Goal: Task Accomplishment & Management: Complete application form

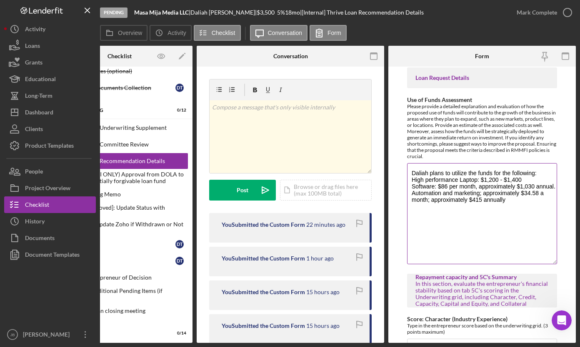
drag, startPoint x: 551, startPoint y: 202, endPoint x: 542, endPoint y: 262, distance: 60.2
click at [542, 262] on textarea "Daliah plans to utilize the funds for the following: High performance Laptop: $…" at bounding box center [482, 213] width 150 height 101
click at [516, 207] on textarea "Daliah plans to utilize the funds for the following: High performance Laptop: $…" at bounding box center [482, 213] width 150 height 100
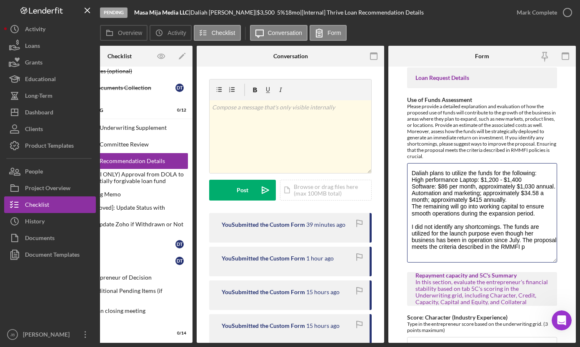
scroll to position [2, 0]
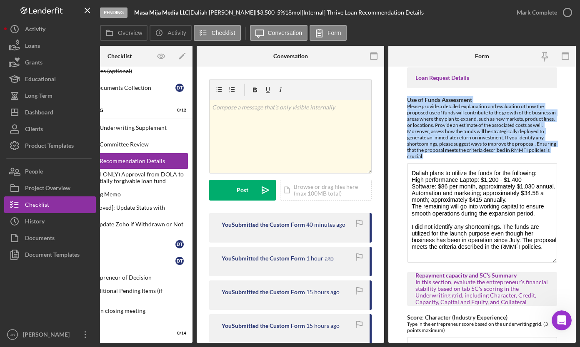
drag, startPoint x: 452, startPoint y: 154, endPoint x: 402, endPoint y: 98, distance: 74.9
click at [402, 98] on form "Withdraw or decline details (only if applicable) If the decision is to withdraw…" at bounding box center [481, 205] width 187 height 277
copy div "Use of Funds Assessment Please provide a detailed explanation and evaluation of…"
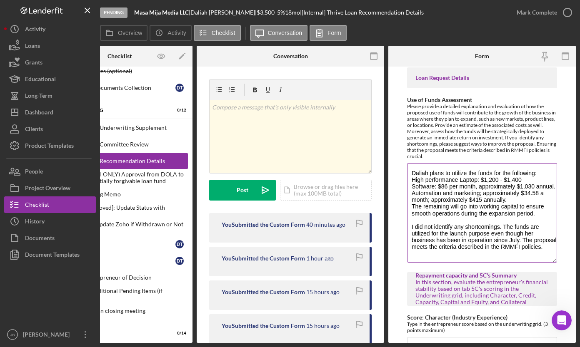
scroll to position [0, 0]
drag, startPoint x: 441, startPoint y: 253, endPoint x: 418, endPoint y: 159, distance: 97.2
click at [418, 159] on div "Use of Funds Assessment Please provide a detailed explanation and evaluation of…" at bounding box center [482, 180] width 150 height 167
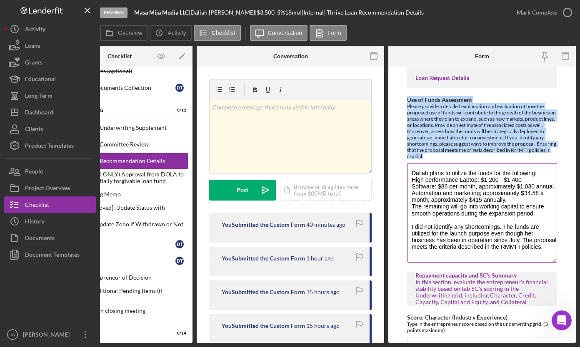
drag, startPoint x: 465, startPoint y: 155, endPoint x: 406, endPoint y: 98, distance: 81.9
click at [407, 98] on div "Use of Funds Assessment Please provide a detailed explanation and evaluation of…" at bounding box center [482, 128] width 150 height 63
copy div "Use of Funds Assessment Please provide a detailed explanation and evaluation of…"
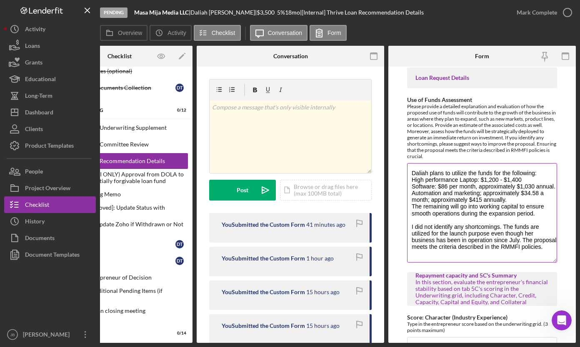
scroll to position [7, 0]
drag, startPoint x: 410, startPoint y: 170, endPoint x: 441, endPoint y: 266, distance: 101.4
click at [521, 240] on textarea "Daliah plans to utilize the funds for the following: High performance Laptop: $…" at bounding box center [482, 213] width 150 height 100
click at [411, 247] on textarea "Daliah plans to utilize the funds for the following: High performance Laptop: $…" at bounding box center [482, 213] width 150 height 100
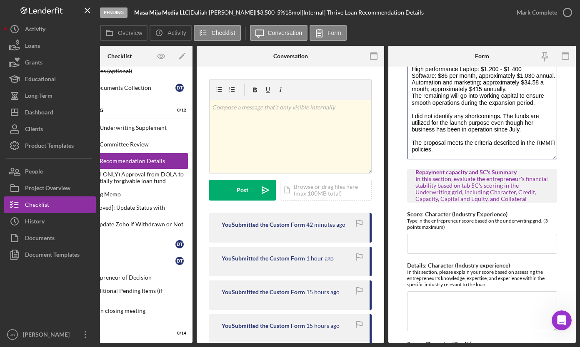
scroll to position [0, 0]
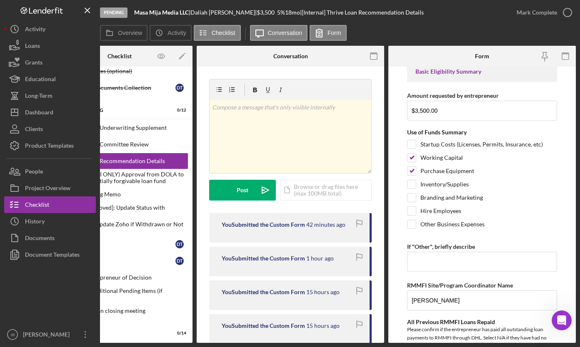
drag, startPoint x: 468, startPoint y: 150, endPoint x: 408, endPoint y: 85, distance: 88.7
click at [404, 71] on form "Withdraw or decline details (only if applicable) If the decision is to withdraw…" at bounding box center [481, 205] width 187 height 277
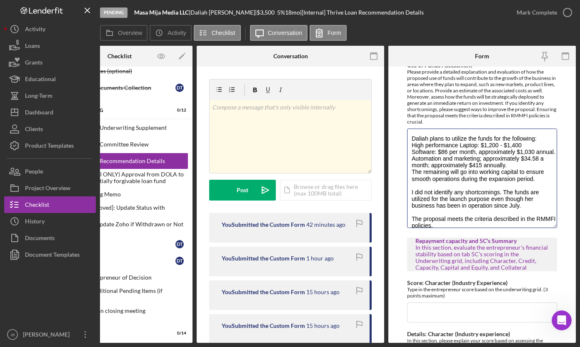
scroll to position [866, 0]
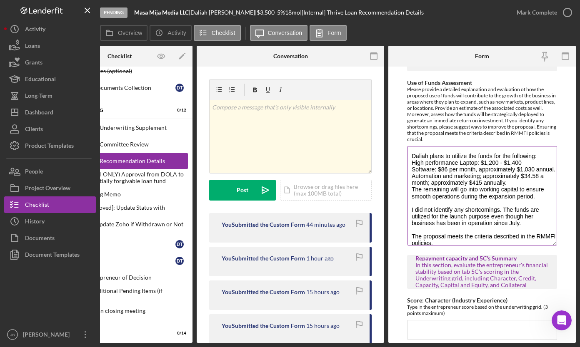
paste textarea "loremi dol sita consec adipiscin elitseddoe tempo inc u labore etdolorem aliqua…"
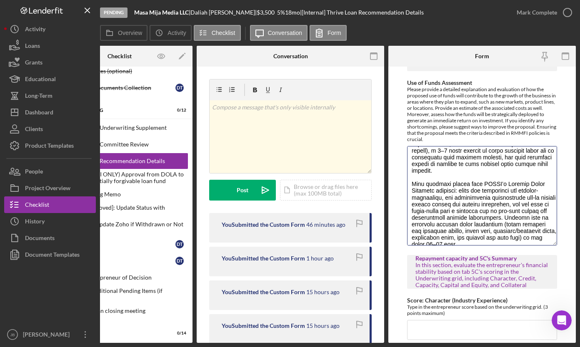
scroll to position [316, 0]
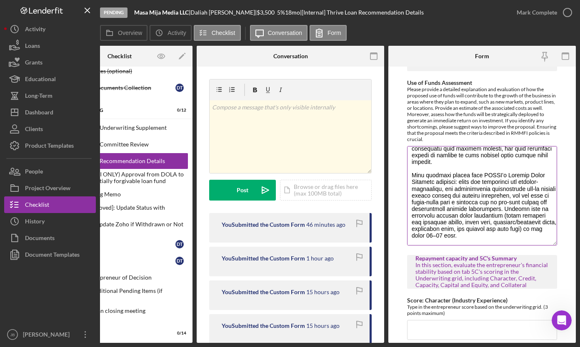
drag, startPoint x: 411, startPoint y: 155, endPoint x: 474, endPoint y: 232, distance: 99.5
paste textarea "lore ips dol sita co adipi elitseddoe tem inci utlaboreet dolore ma ali enima m…"
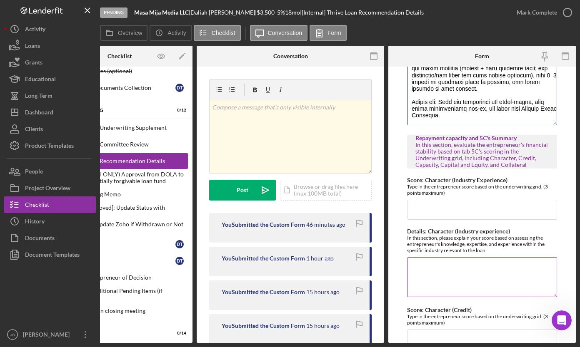
scroll to position [999, 0]
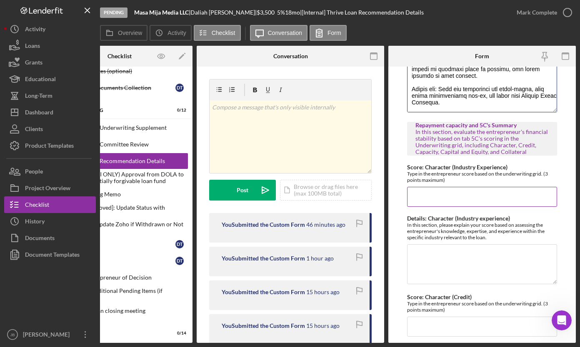
type textarea "Loremi dolo sit ame cons ad elits doeiusmodt inc utla etdolorema aliqua en adm …"
click at [444, 196] on input "Score: Character (Industry Experience)" at bounding box center [482, 197] width 150 height 20
click at [434, 198] on input "Score: Character (Industry Experience)" at bounding box center [482, 197] width 150 height 20
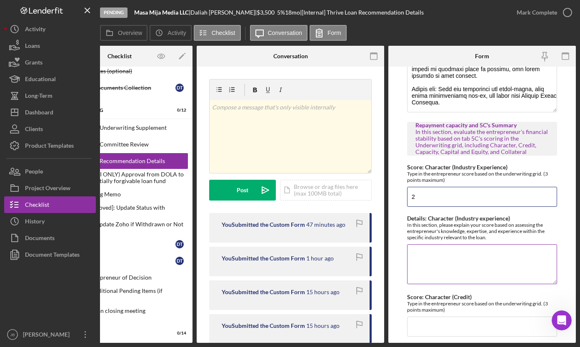
type input "2"
click at [421, 247] on textarea "Details: Character (Industry experience)" at bounding box center [482, 265] width 150 height 40
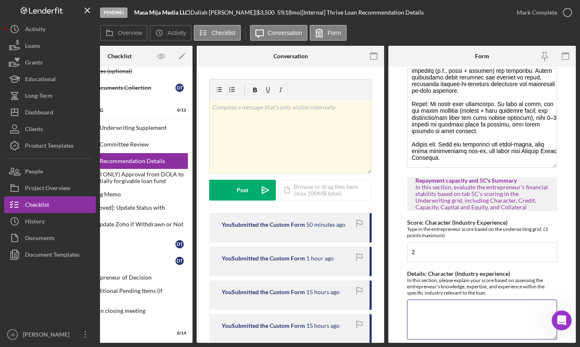
scroll to position [956, 0]
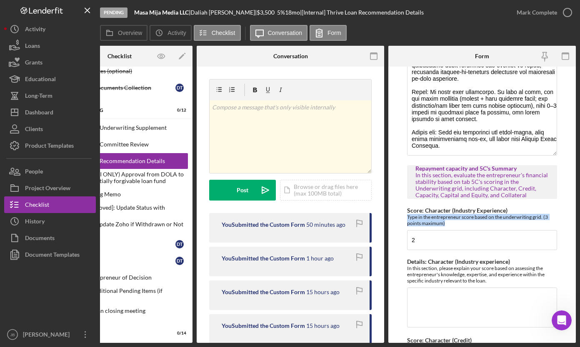
drag, startPoint x: 457, startPoint y: 221, endPoint x: 397, endPoint y: 216, distance: 60.2
click at [397, 216] on form "Withdraw or decline details (only if applicable) If the decision is to withdraw…" at bounding box center [481, 205] width 187 height 277
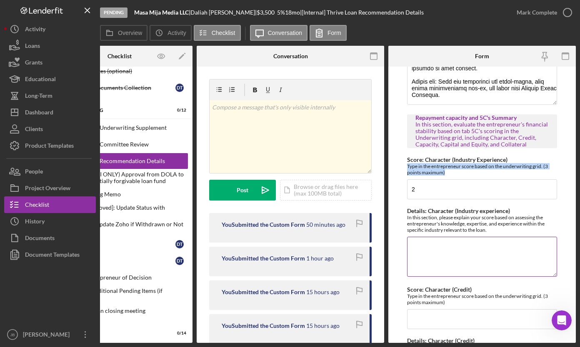
scroll to position [1008, 0]
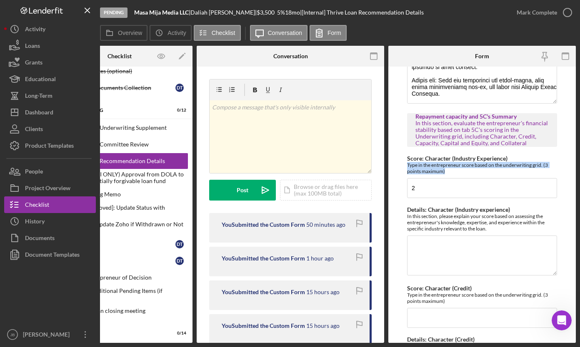
drag, startPoint x: 493, startPoint y: 230, endPoint x: 405, endPoint y: 213, distance: 89.0
click at [405, 213] on form "Withdraw or decline details (only if applicable) If the decision is to withdraw…" at bounding box center [481, 205] width 187 height 277
copy div "In this section, please explain your score based on assessing the entrepreneur'…"
click at [424, 246] on textarea "Details: Character (Industry experience)" at bounding box center [482, 256] width 150 height 40
paste textarea "I scored Daliah 2 out of 3 for industry knowledge and experience. She has a sol…"
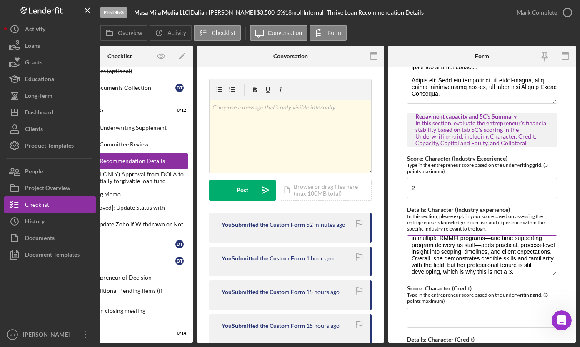
scroll to position [52, 0]
click at [429, 248] on textarea "I scored Daliah 2 out of 3 for industry knowledge and experience. She has a sol…" at bounding box center [482, 256] width 150 height 40
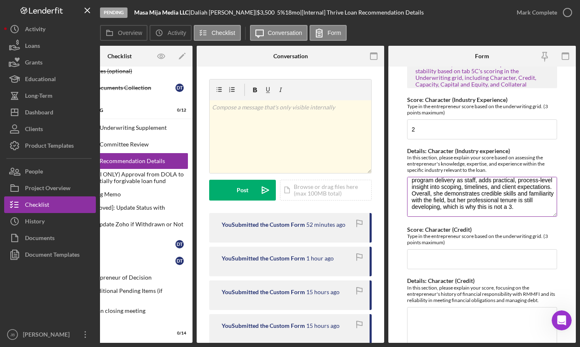
scroll to position [1079, 0]
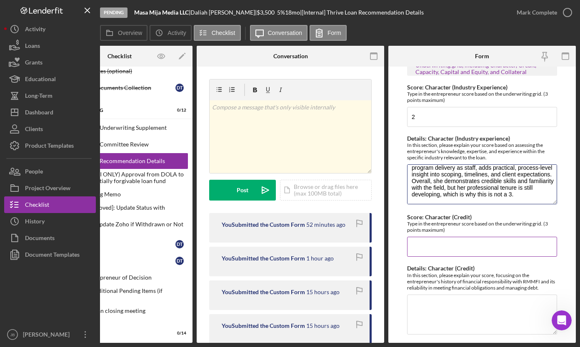
type textarea "I scored Daliah 2 out of 3 for industry knowledge and experience. She has a sol…"
click at [471, 246] on input "Score: Character (Credit)" at bounding box center [482, 247] width 150 height 20
click at [450, 249] on input "Score: Character (Credit)" at bounding box center [482, 247] width 150 height 20
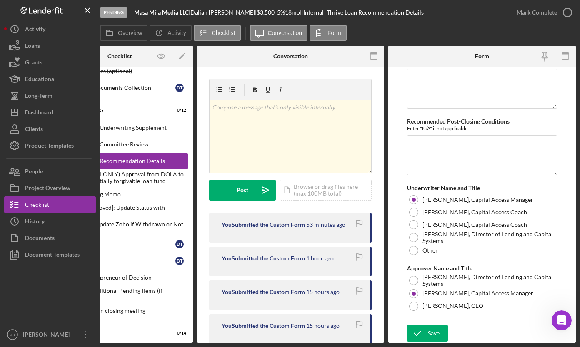
scroll to position [3104, 0]
type input "2"
click at [440, 325] on button "Save" at bounding box center [427, 333] width 41 height 17
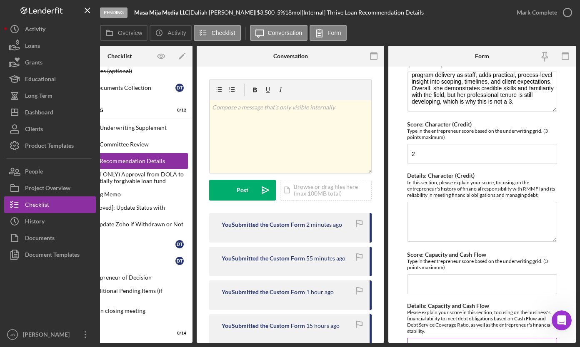
scroll to position [1169, 0]
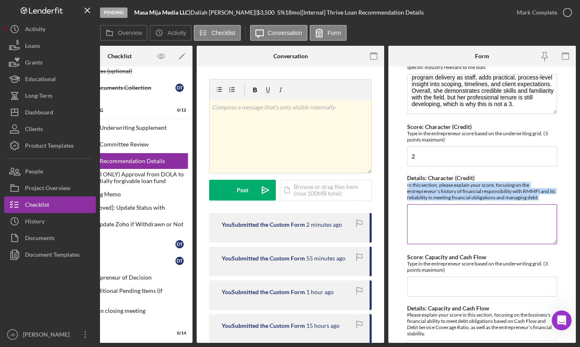
drag, startPoint x: 547, startPoint y: 197, endPoint x: 408, endPoint y: 185, distance: 139.6
click at [408, 185] on div "In this section, please explain your score, focusing on the entrepreneur's hist…" at bounding box center [482, 191] width 150 height 19
copy div "n this section, please explain your score, focusing on the entrepreneur's histo…"
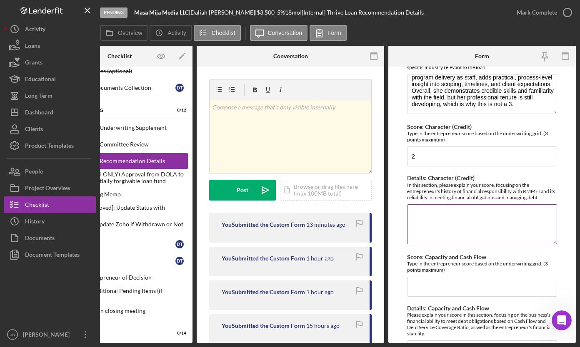
click at [412, 211] on textarea "Details: Character (Credit)" at bounding box center [482, 225] width 150 height 40
click at [412, 210] on textarea "Details: Character (Credit)" at bounding box center [482, 225] width 150 height 40
paste textarea "Based on the TransUnion soft pull, [PERSON_NAME]’s credit sits just above the m…"
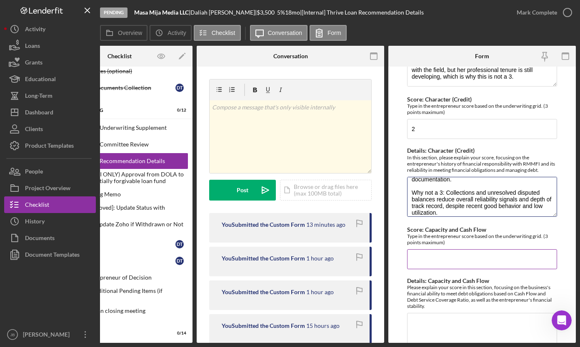
scroll to position [1197, 0]
type textarea "Based on the TransUnion soft pull, [PERSON_NAME]’s credit sits just above the m…"
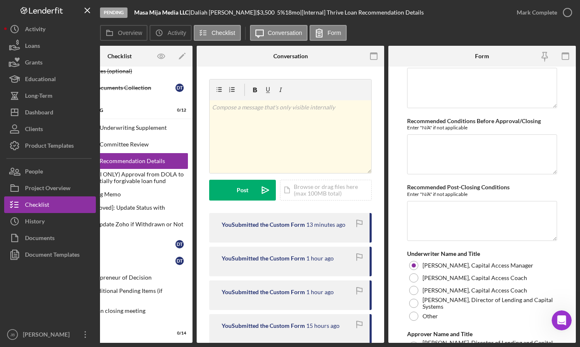
scroll to position [3104, 0]
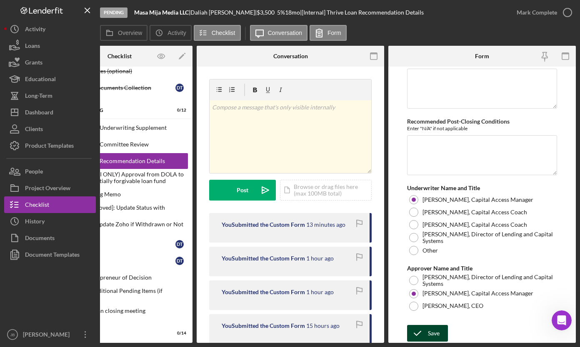
click at [442, 330] on button "Save" at bounding box center [427, 333] width 41 height 17
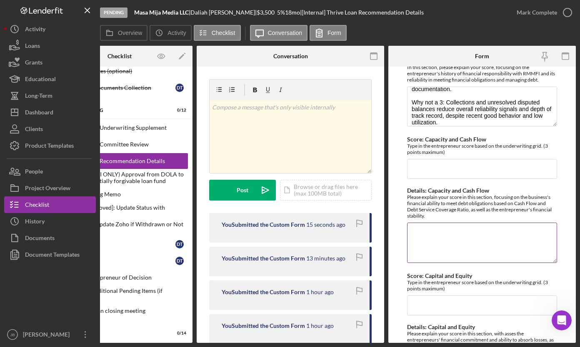
scroll to position [1278, 0]
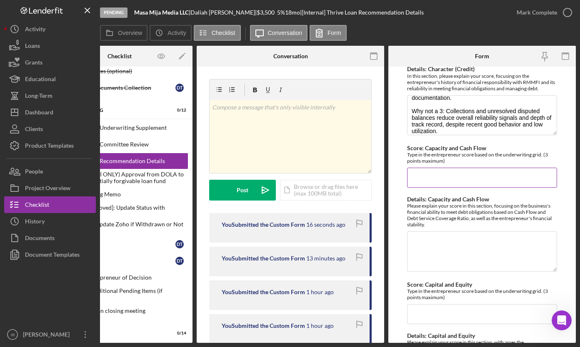
click at [431, 185] on input "Score: Capacity and Cash Flow" at bounding box center [482, 178] width 150 height 20
type input "3"
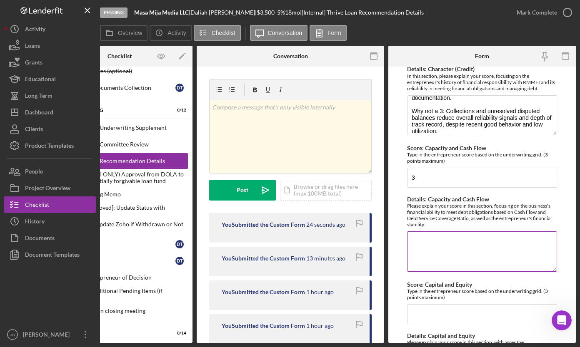
click at [420, 239] on textarea "Details: Capacity and Cash Flow" at bounding box center [482, 252] width 150 height 40
click at [473, 245] on textarea "We reviewed the [DATE] -[DATE]" at bounding box center [482, 252] width 150 height 40
click at [496, 241] on textarea "We reviewed the [DATE] - [DATE]" at bounding box center [482, 252] width 150 height 40
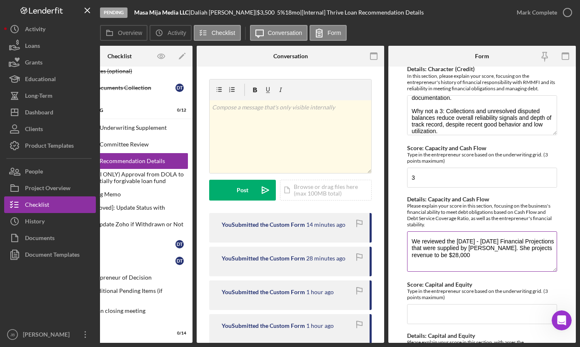
click at [433, 257] on textarea "We reviewed the [DATE] - [DATE] Financial Projections that were supplied by [PE…" at bounding box center [482, 252] width 150 height 40
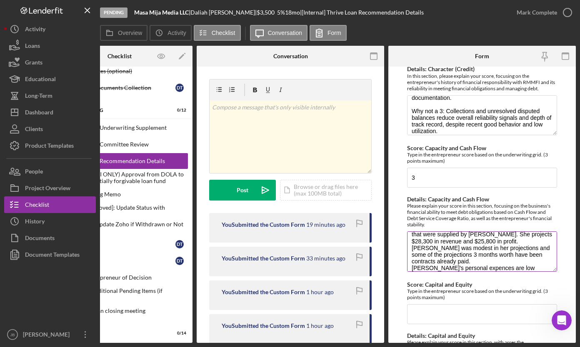
scroll to position [20, 0]
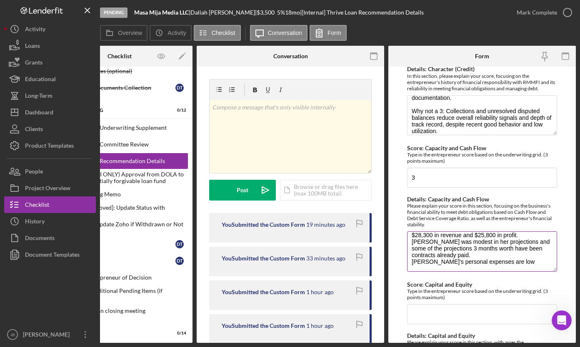
click at [506, 263] on textarea "We reviewed the [DATE] - [DATE] Financial Projections that were supplied by [PE…" at bounding box center [482, 252] width 150 height 40
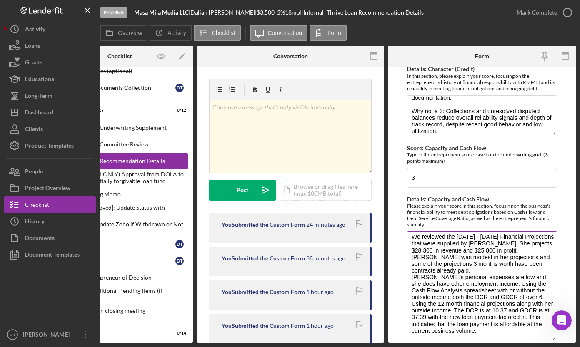
scroll to position [4, 0]
drag, startPoint x: 551, startPoint y: 270, endPoint x: 535, endPoint y: 340, distance: 71.2
click at [535, 340] on textarea "We reviewed the [DATE] - [DATE] Financial Projections that were supplied by [PE…" at bounding box center [482, 287] width 150 height 110
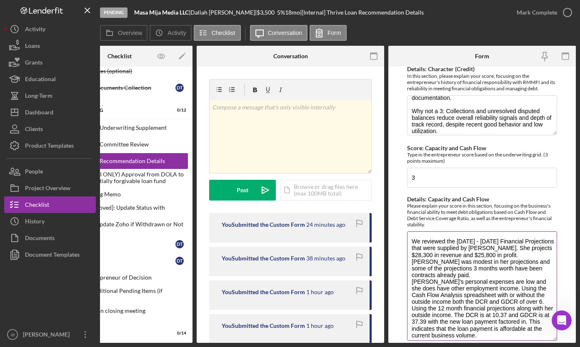
drag, startPoint x: 492, startPoint y: 333, endPoint x: 412, endPoint y: 232, distance: 128.4
click at [412, 232] on textarea "We reviewed the [DATE] - [DATE] Financial Projections that were supplied by [PE…" at bounding box center [482, 287] width 150 height 110
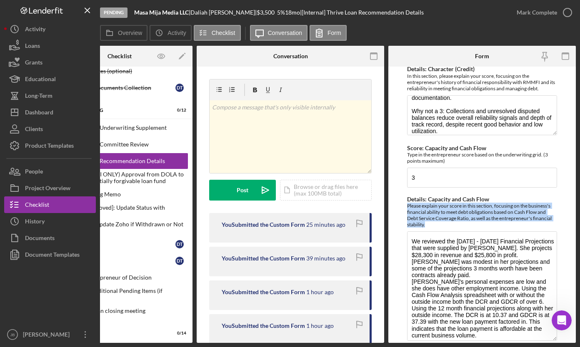
drag, startPoint x: 428, startPoint y: 225, endPoint x: 393, endPoint y: 205, distance: 40.7
click at [393, 205] on form "Withdraw or decline details (only if applicable) If the decision is to withdraw…" at bounding box center [481, 205] width 187 height 277
copy div "Please explain your score in this section, focusing on the business's financial…"
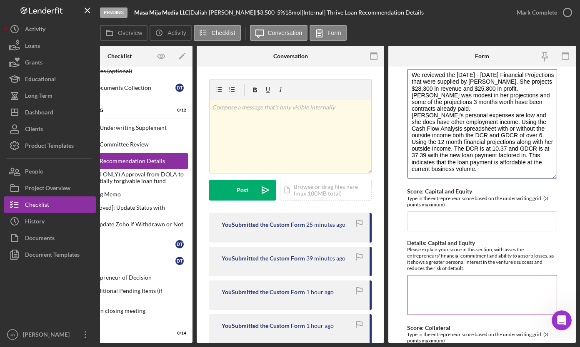
scroll to position [1450, 0]
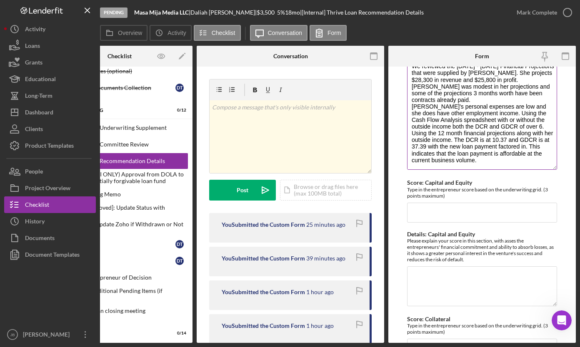
drag, startPoint x: 411, startPoint y: 243, endPoint x: 502, endPoint y: 160, distance: 123.5
click at [503, 160] on textarea "We reviewed the [DATE] - [DATE] Financial Projections that were supplied by [PE…" at bounding box center [482, 115] width 150 height 110
paste textarea "Based on Daliah’s [DATE]–[DATE] projections, the business anticipates $28,300 i…"
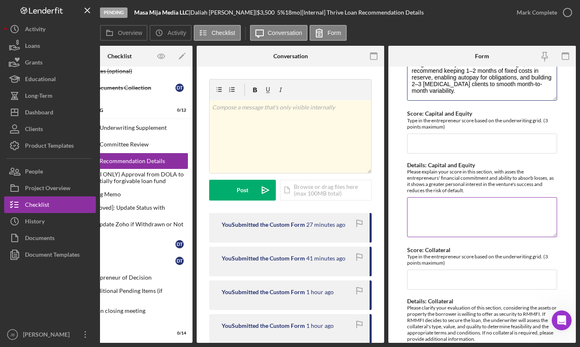
scroll to position [1509, 0]
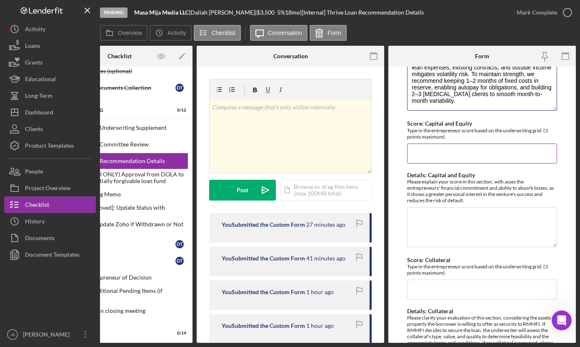
type textarea "Based on Daliah’s [DATE]–[DATE] projections, the business anticipates $28,300 i…"
click at [447, 156] on input "Score: Capital and Equity" at bounding box center [482, 154] width 150 height 20
type input "1"
type input "2"
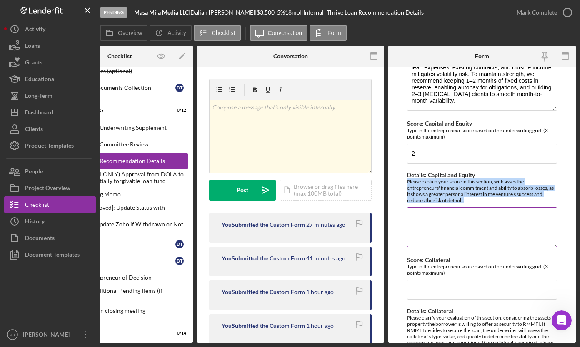
drag, startPoint x: 407, startPoint y: 182, endPoint x: 469, endPoint y: 200, distance: 64.4
click at [469, 200] on div "Please explain your score in this section, with asses the entrepreneurs' financ…" at bounding box center [482, 191] width 150 height 25
copy div "Please explain your score in this section, with asses the entrepreneurs' financ…"
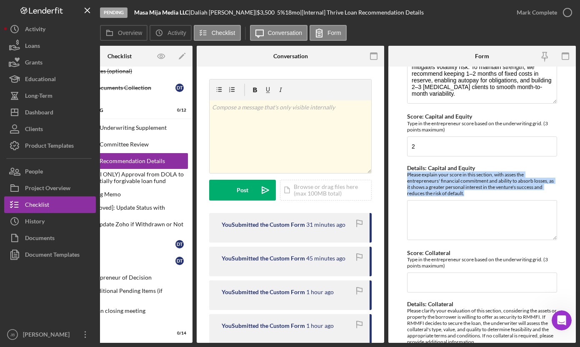
scroll to position [1519, 0]
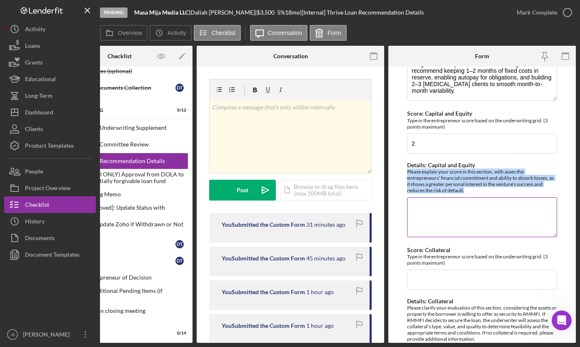
copy div "Please explain your score in this section, with asses the entrepreneurs' financ…"
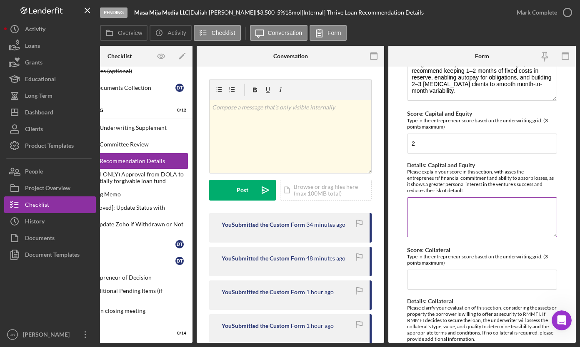
click at [412, 206] on textarea "Details: Capital and Equity" at bounding box center [482, 217] width 150 height 40
paste textarea "Score: 2/3 (I would mark 1.5 if that were an option). [PERSON_NAME] has put tim…"
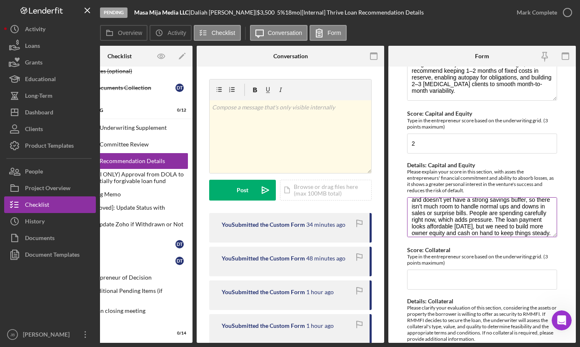
scroll to position [34, 0]
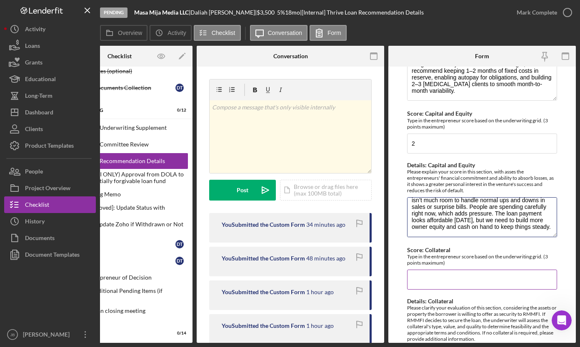
type textarea "Score: 2/3 (I would mark 1.5 if that were an option). [PERSON_NAME] has put tim…"
click at [454, 278] on input "Score: Collateral" at bounding box center [482, 280] width 150 height 20
click at [414, 283] on input "Score: Collateral" at bounding box center [482, 280] width 150 height 20
type input "1"
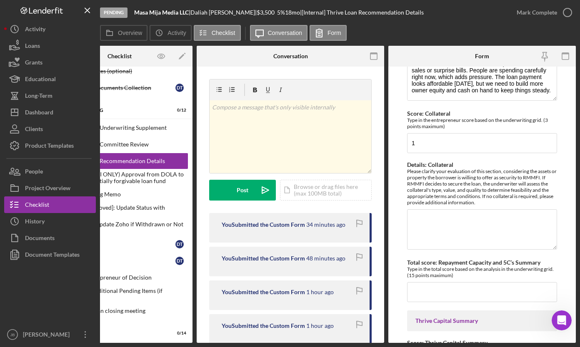
scroll to position [1668, 0]
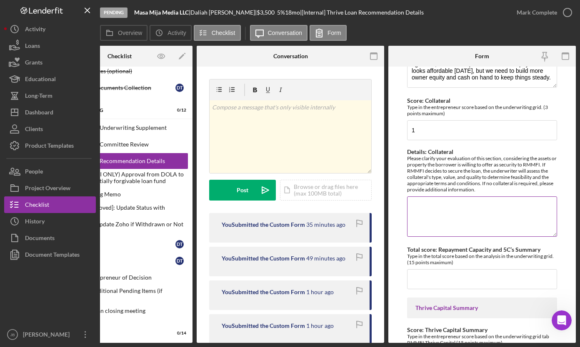
click at [412, 202] on textarea "Details: Collateral" at bounding box center [482, 217] width 150 height 40
paste textarea "There is no specific collateral for this loan amount. Available collateral perC…"
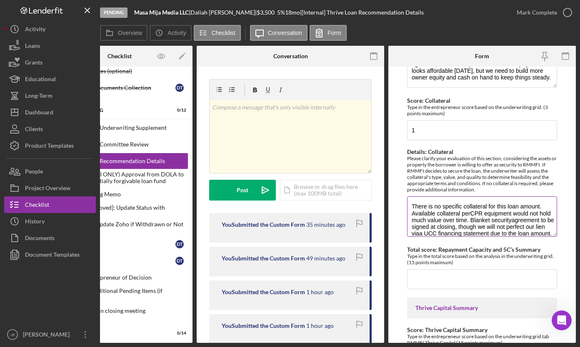
scroll to position [0, 0]
click at [484, 215] on textarea "There is no specific collateral for this loan amount. Available collateral perC…" at bounding box center [482, 217] width 150 height 40
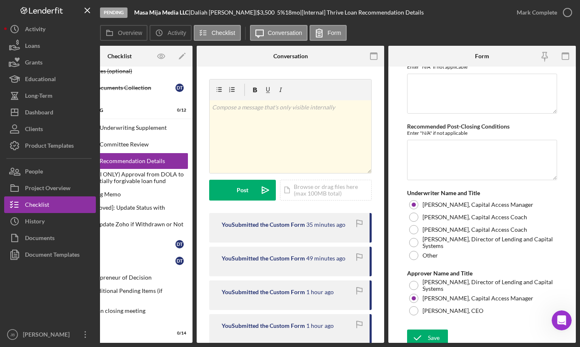
scroll to position [3173, 0]
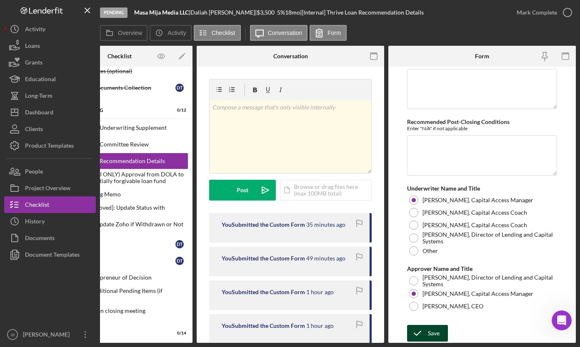
type textarea "There is no specific collateral for this loan amount. Available collateral per …"
click at [420, 330] on icon "submit" at bounding box center [417, 333] width 21 height 21
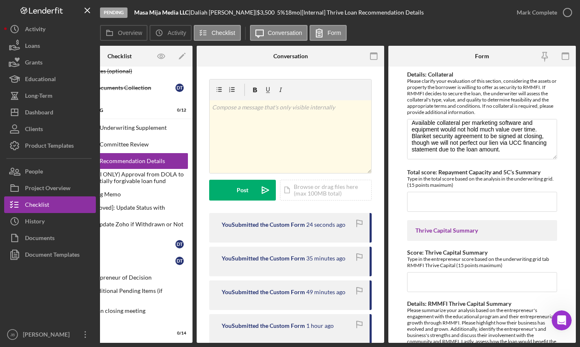
scroll to position [1783, 0]
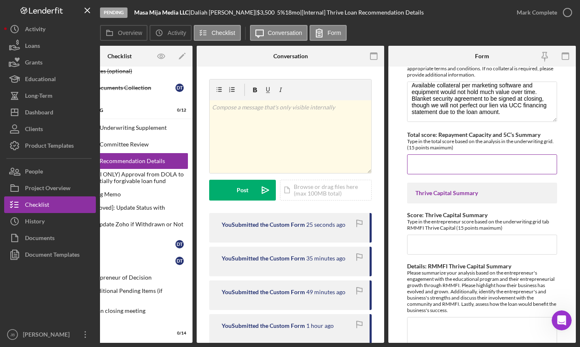
click at [444, 164] on input "Total score: Repayment Capacity and 5C’s Summary" at bounding box center [482, 165] width 150 height 20
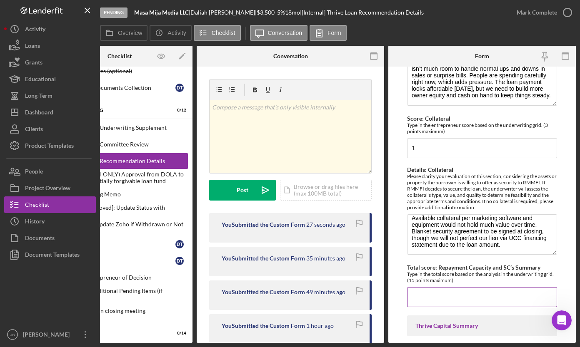
scroll to position [1647, 0]
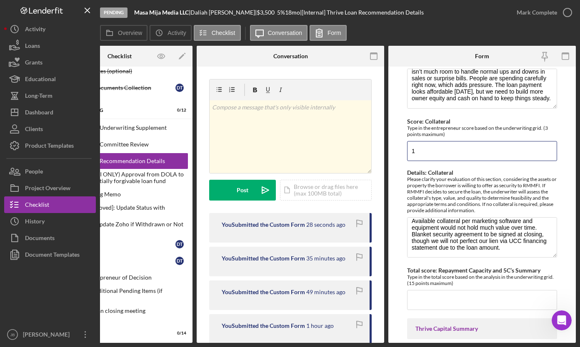
drag, startPoint x: 426, startPoint y: 150, endPoint x: 401, endPoint y: 148, distance: 25.4
click at [401, 148] on form "Withdraw or decline details (only if applicable) If the decision is to withdraw…" at bounding box center [481, 205] width 187 height 277
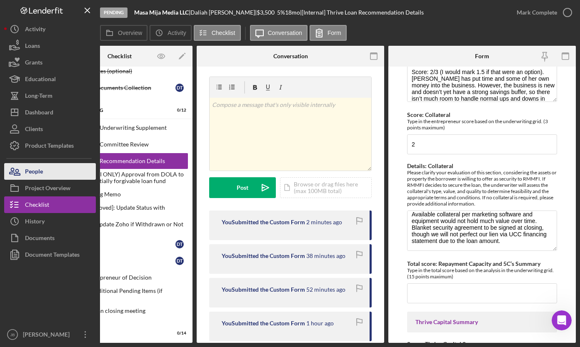
scroll to position [1649, 0]
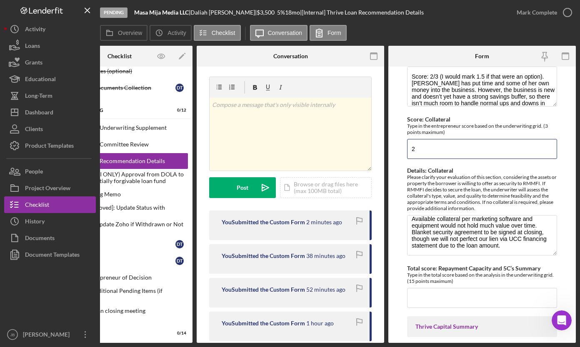
drag, startPoint x: 421, startPoint y: 148, endPoint x: 399, endPoint y: 146, distance: 21.4
click at [399, 147] on form "Withdraw or decline details (only if applicable) If the decision is to withdraw…" at bounding box center [481, 205] width 187 height 277
type input "1"
click at [493, 202] on div "Please clarify your evaluation of this section, considering the assets or prope…" at bounding box center [482, 192] width 150 height 37
click at [431, 302] on input "Total score: Repayment Capacity and 5C’s Summary" at bounding box center [482, 298] width 150 height 20
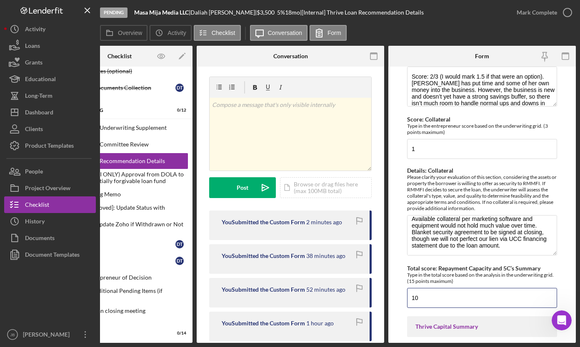
type input "10"
click at [397, 250] on form "Withdraw or decline details (only if applicable) If the decision is to withdraw…" at bounding box center [481, 205] width 187 height 277
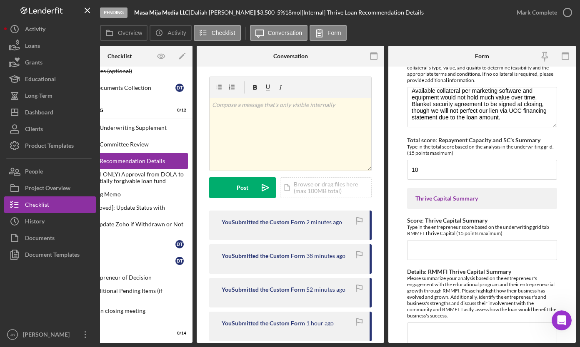
scroll to position [1796, 0]
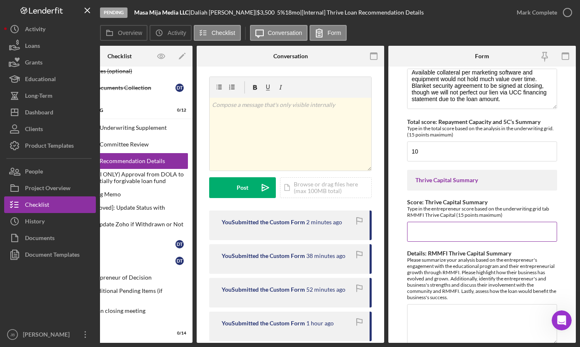
click at [417, 232] on input "Score: Thrive Capital Summary" at bounding box center [482, 232] width 150 height 20
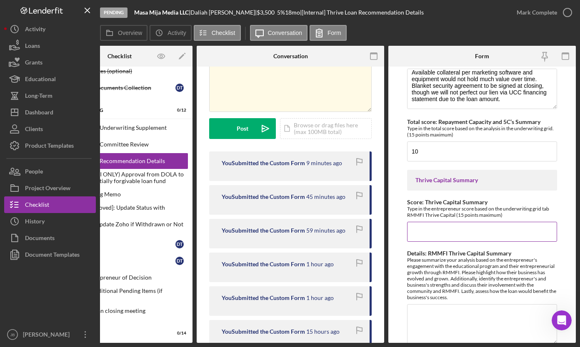
scroll to position [62, 0]
click at [431, 232] on input "Score: Thrive Capital Summary" at bounding box center [482, 232] width 150 height 20
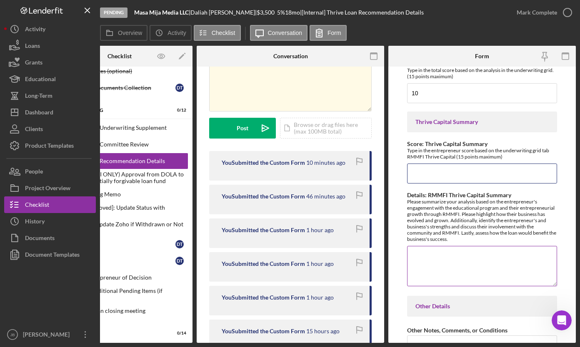
scroll to position [1855, 0]
type input "14"
click at [412, 250] on textarea "Details: RMMFI Thrive Capital Summary" at bounding box center [482, 265] width 150 height 40
paste textarea "Loremi dol sitam consec adipiscing elit SEDDO eiusmo tem incid utlabo. Etd magn…"
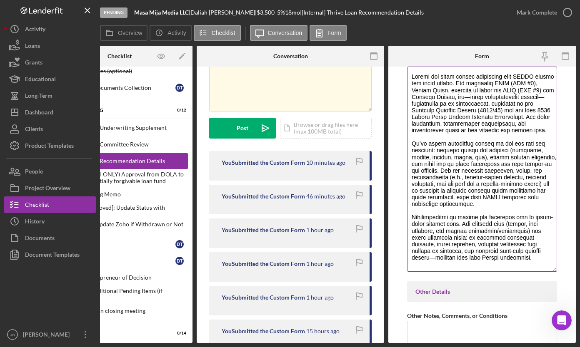
scroll to position [0, 0]
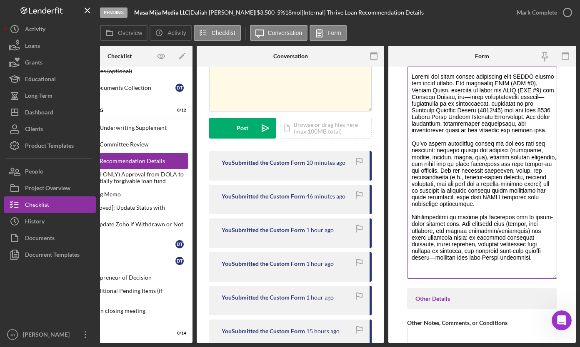
drag, startPoint x: 550, startPoint y: 106, endPoint x: 522, endPoint y: 278, distance: 174.8
click at [522, 278] on textarea "Details: RMMFI Thrive Capital Summary" at bounding box center [482, 173] width 150 height 212
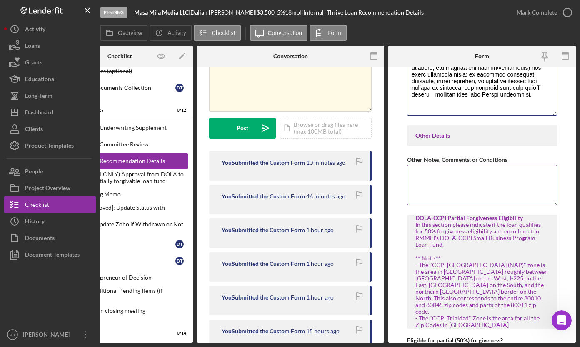
scroll to position [2199, 0]
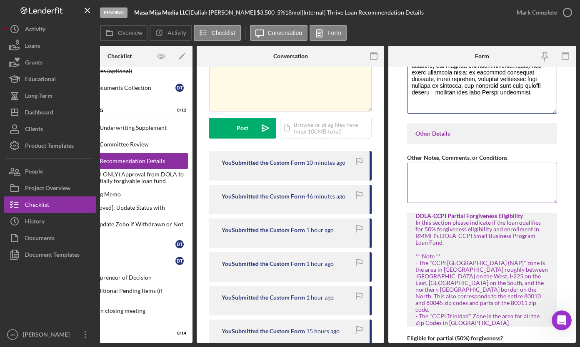
type textarea "Loremi dol sitam consec adipiscing elit SEDDO eiusmo tem incid utlabo. Etd magn…"
click at [418, 177] on textarea "Other Notes, Comments, or Conditions" at bounding box center [482, 183] width 150 height 40
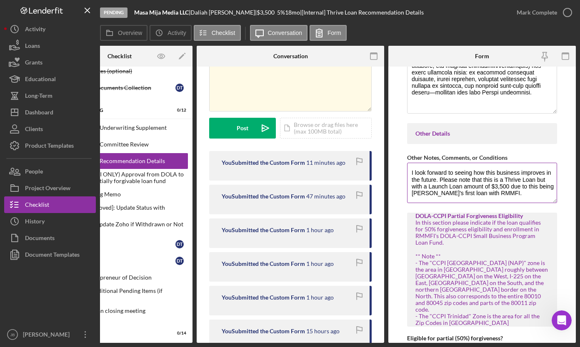
drag, startPoint x: 506, startPoint y: 194, endPoint x: 410, endPoint y: 170, distance: 99.1
click at [410, 170] on textarea "I look forward to seeing how this business improves in the future. Please note …" at bounding box center [482, 183] width 150 height 40
paste textarea "this business continue to improve. This is a Thrive loan; however, because it i…"
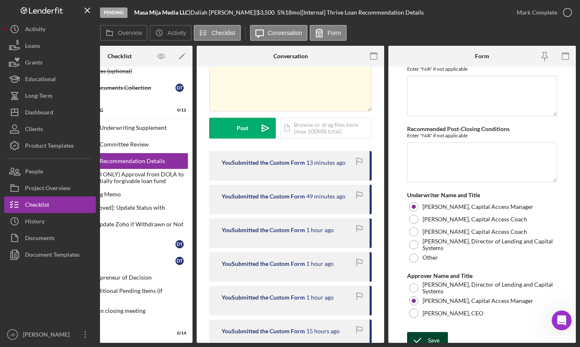
scroll to position [3346, 0]
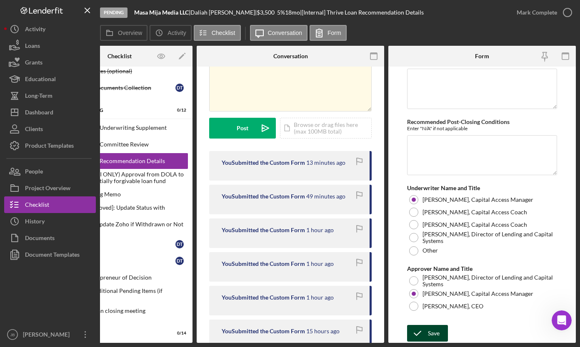
type textarea "I look forward to seeing this business continue to improve. This is a Thrive lo…"
click at [433, 327] on div "Save" at bounding box center [434, 333] width 12 height 17
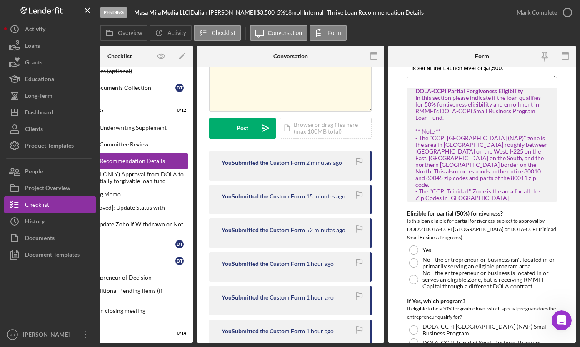
scroll to position [2325, 0]
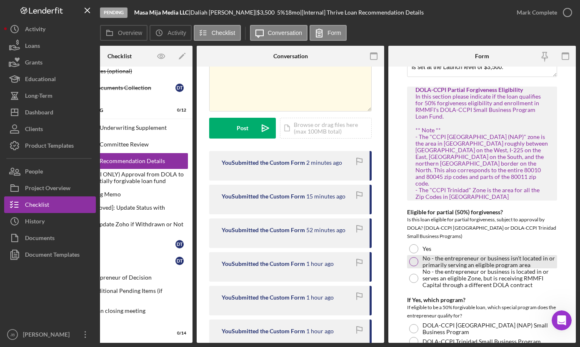
click at [414, 257] on div at bounding box center [413, 261] width 9 height 9
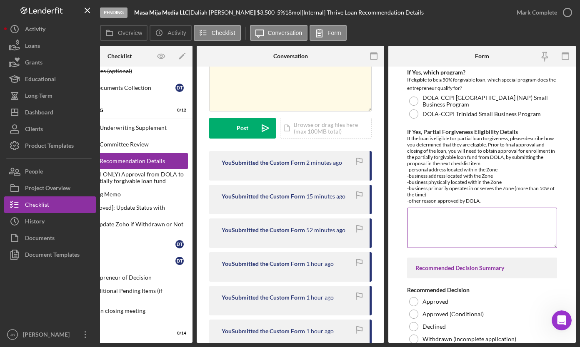
scroll to position [2555, 0]
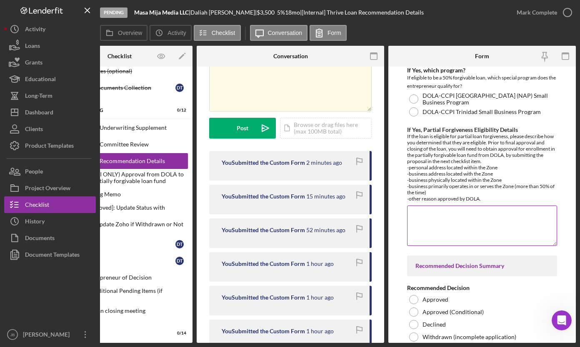
click at [411, 209] on textarea "If Yes, Partial Forgiveness Eligibility Details" at bounding box center [482, 226] width 150 height 40
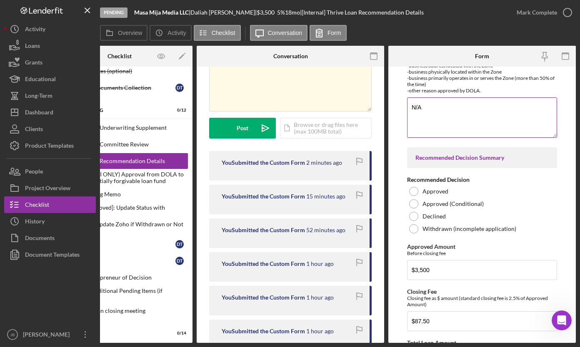
scroll to position [2678, 0]
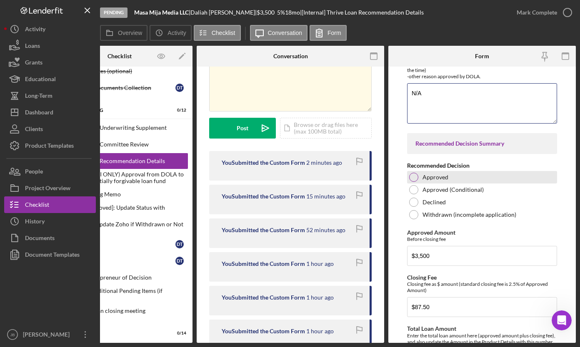
type textarea "N/A"
click at [414, 173] on div at bounding box center [413, 177] width 9 height 9
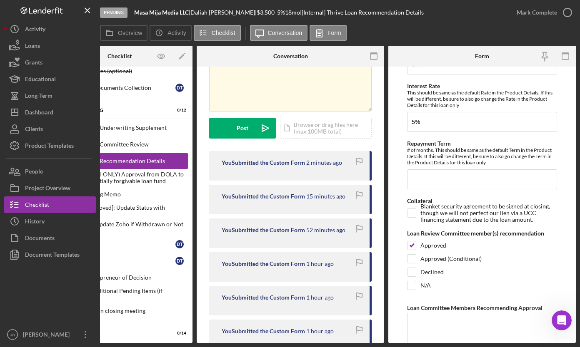
scroll to position [2974, 0]
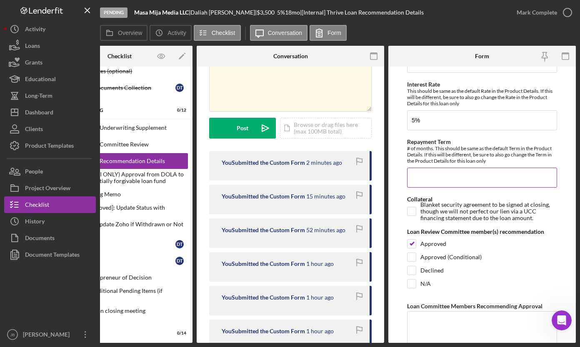
click at [419, 177] on input "Repayment Term" at bounding box center [482, 178] width 150 height 20
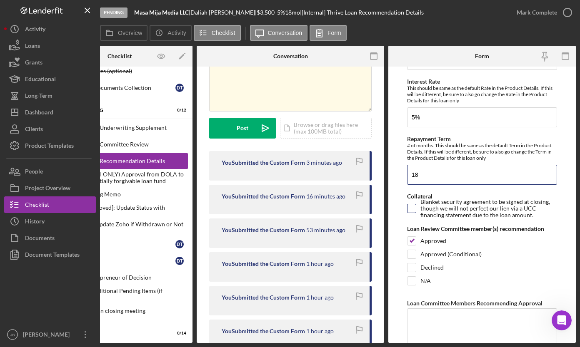
scroll to position [2978, 0]
type input "18"
click at [413, 208] on input "Blanket security agreement to be signed at closing, though we will not perfect …" at bounding box center [411, 208] width 8 height 8
checkbox input "true"
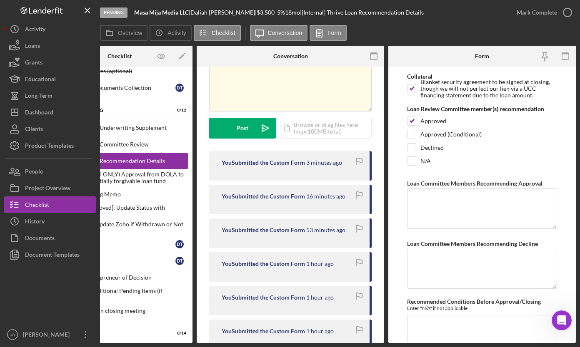
scroll to position [3104, 0]
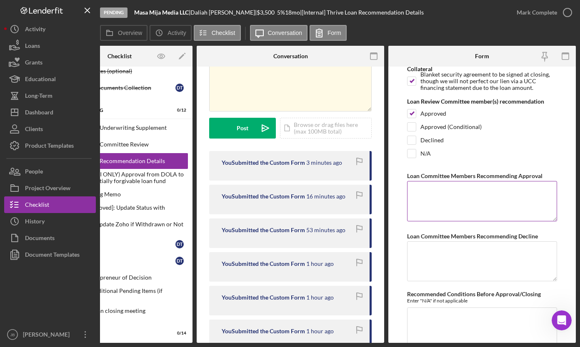
click at [427, 191] on textarea "Loan Committee Members Recommending Approval" at bounding box center [482, 201] width 150 height 40
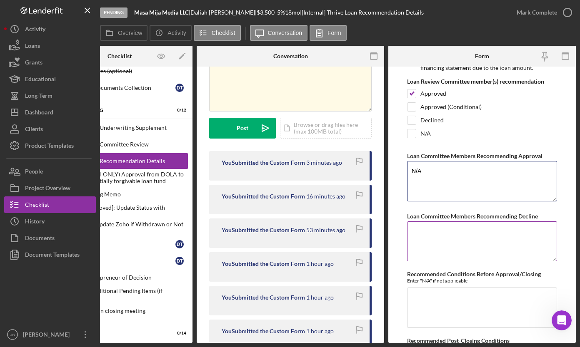
type textarea "N/A"
click at [414, 230] on textarea "Loan Committee Members Recommending Decline" at bounding box center [482, 242] width 150 height 40
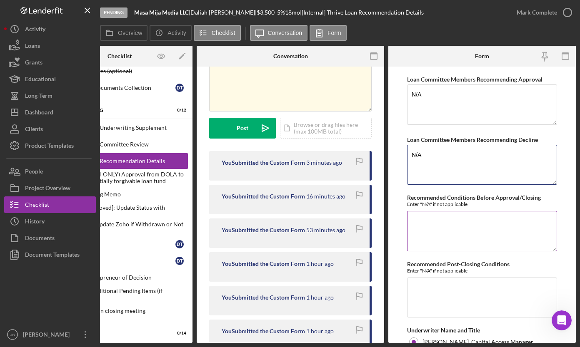
scroll to position [3205, 0]
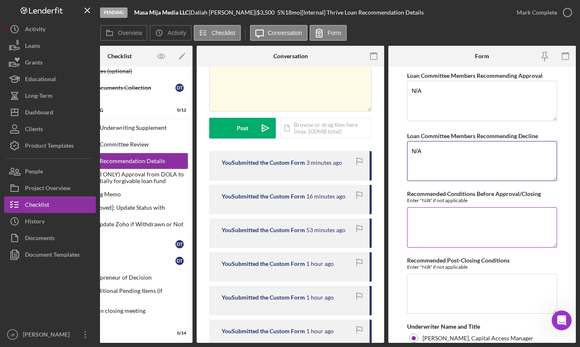
type textarea "N/A"
click at [417, 216] on textarea "Recommended Conditions Before Approval/Closing" at bounding box center [482, 227] width 150 height 40
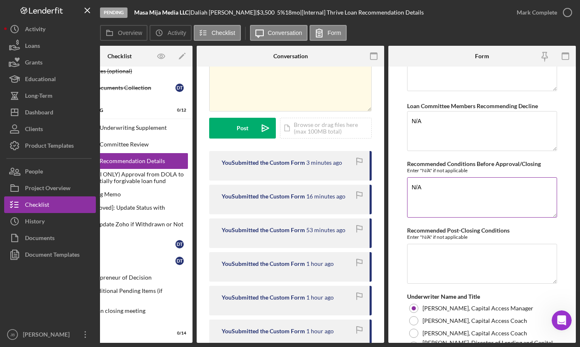
scroll to position [3273, 0]
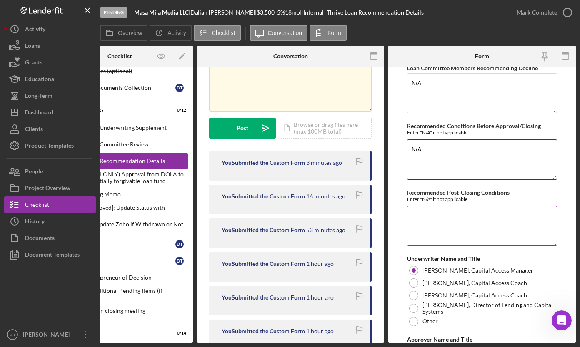
type textarea "N/A"
click at [413, 214] on textarea "Recommended Post-Closing Conditions" at bounding box center [482, 226] width 150 height 40
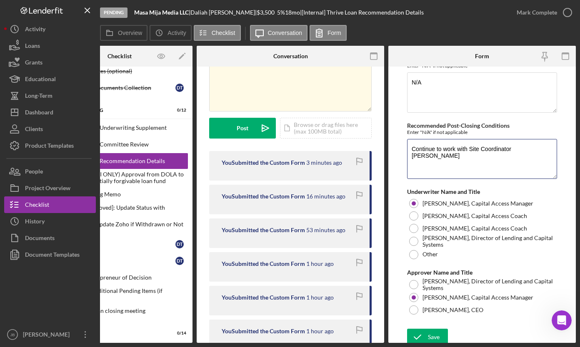
scroll to position [3346, 0]
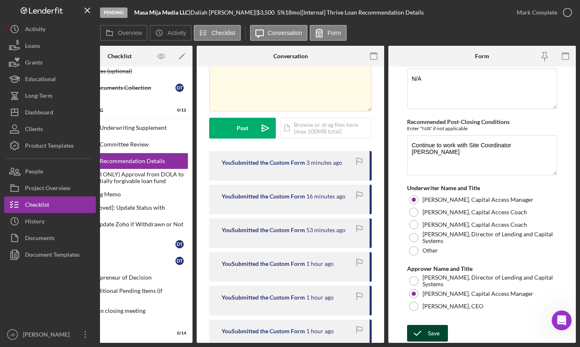
click at [422, 330] on icon "submit" at bounding box center [417, 333] width 21 height 21
type textarea "Continue to work with Site Coordinator [PERSON_NAME]"
click at [438, 332] on div "Save" at bounding box center [434, 333] width 12 height 17
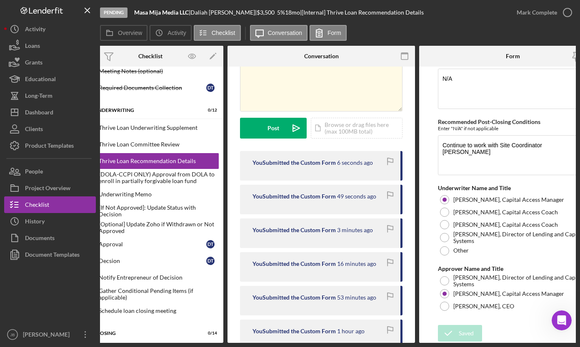
scroll to position [0, 0]
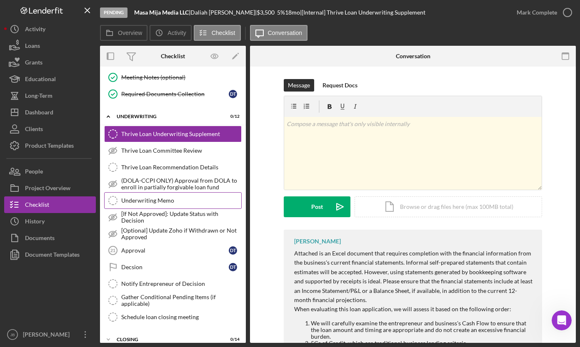
scroll to position [436, 0]
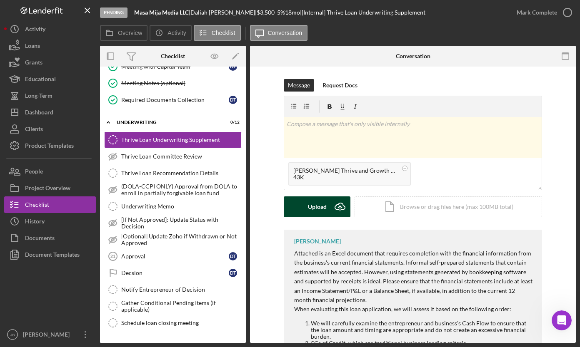
click at [340, 204] on icon "Icon/Upload" at bounding box center [339, 207] width 21 height 21
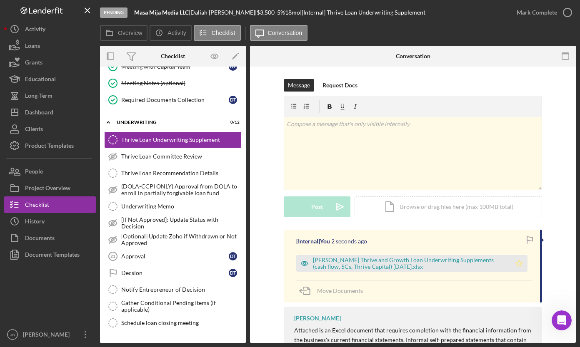
click at [519, 264] on icon "Icon/Star" at bounding box center [519, 263] width 17 height 17
click at [568, 13] on icon "button" at bounding box center [567, 12] width 21 height 21
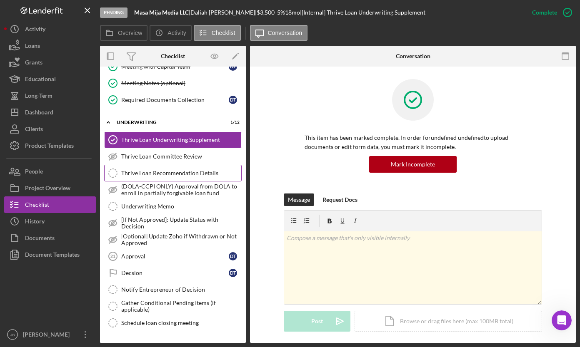
click at [195, 173] on div "Thrive Loan Recommendation Details" at bounding box center [181, 173] width 120 height 7
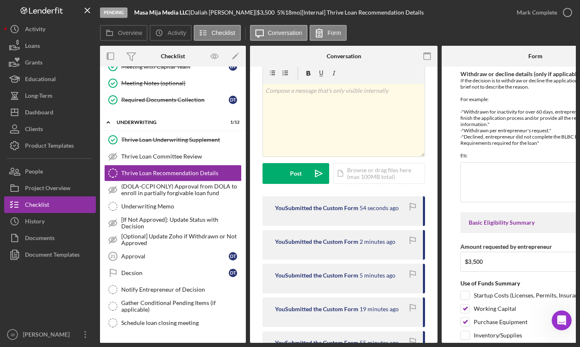
scroll to position [19, 0]
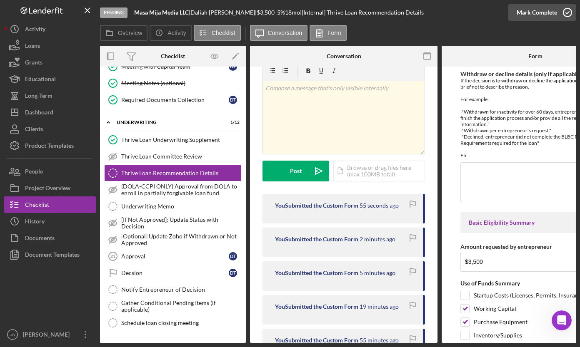
click at [569, 8] on icon "button" at bounding box center [567, 12] width 21 height 21
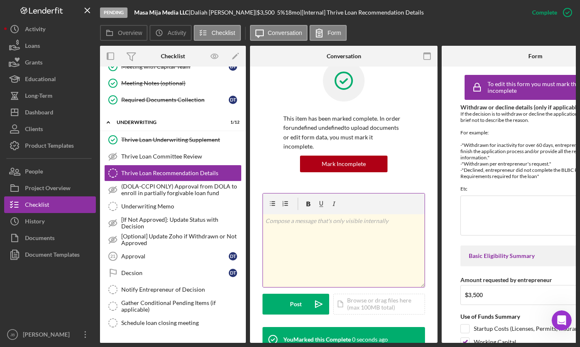
scroll to position [143, 0]
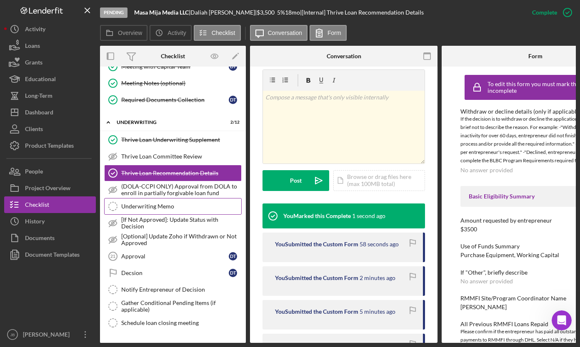
click at [182, 210] on link "Underwriting Memo Underwriting Memo" at bounding box center [172, 206] width 137 height 17
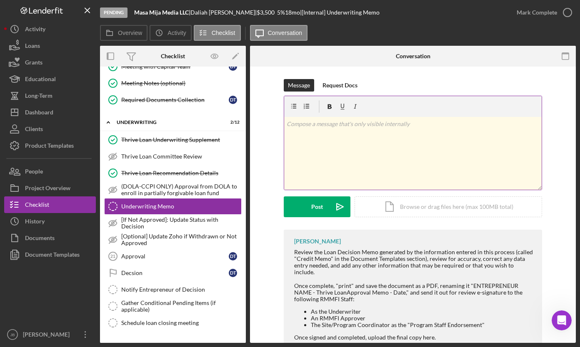
scroll to position [25, 0]
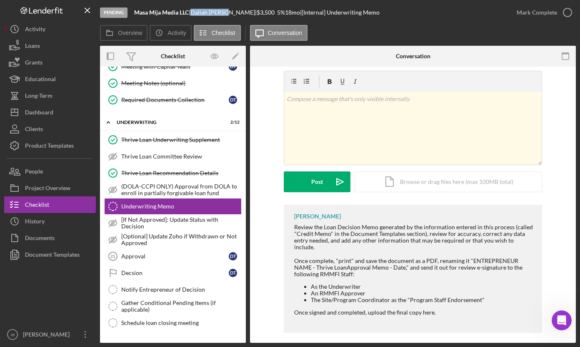
drag, startPoint x: 198, startPoint y: 12, endPoint x: 232, endPoint y: 14, distance: 33.8
click at [232, 14] on div "[PERSON_NAME] |" at bounding box center [223, 12] width 66 height 7
copy div "[PERSON_NAME]"
drag, startPoint x: 48, startPoint y: 251, endPoint x: 58, endPoint y: 249, distance: 9.8
click at [48, 251] on div "Document Templates" at bounding box center [52, 256] width 55 height 19
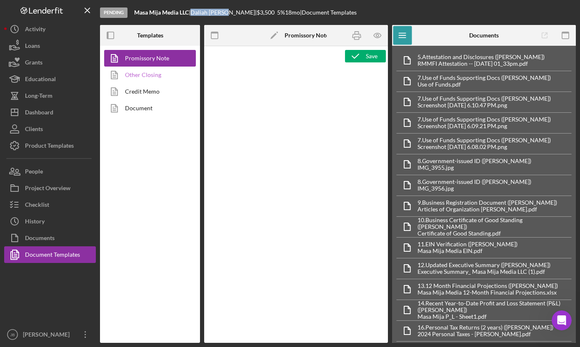
type textarea "<div> <p style="text-align: center"><span style="font-size: 14pt"><strong><span…"
click at [142, 88] on link "Credit Memo" at bounding box center [147, 91] width 87 height 17
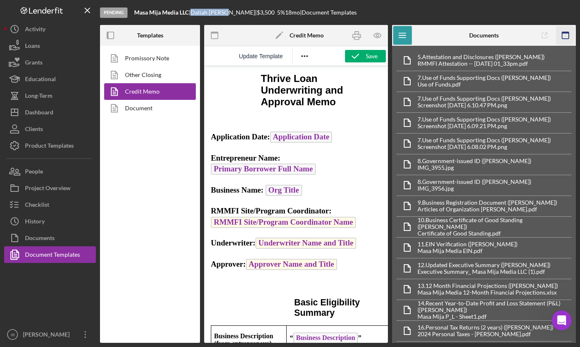
click at [566, 35] on icon "button" at bounding box center [565, 35] width 19 height 19
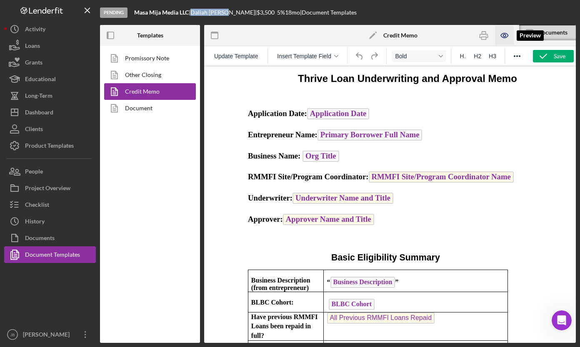
click at [503, 35] on icon "button" at bounding box center [504, 35] width 2 height 2
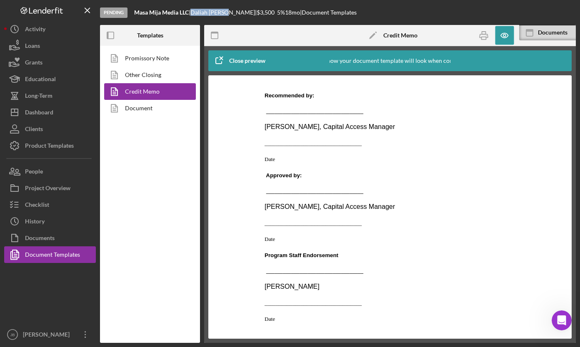
scroll to position [3186, 0]
click at [482, 38] on rect "button" at bounding box center [484, 38] width 5 height 2
drag, startPoint x: 137, startPoint y: 12, endPoint x: 192, endPoint y: 15, distance: 55.5
click at [190, 15] on div "Masa Mija Media LLC |" at bounding box center [162, 12] width 56 height 7
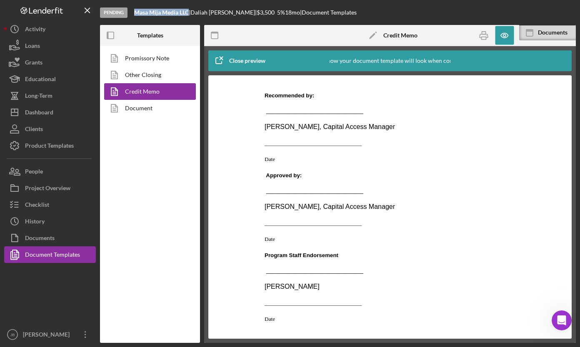
copy b "Masa Mija Media LLC"
